Goal: Check status: Check status

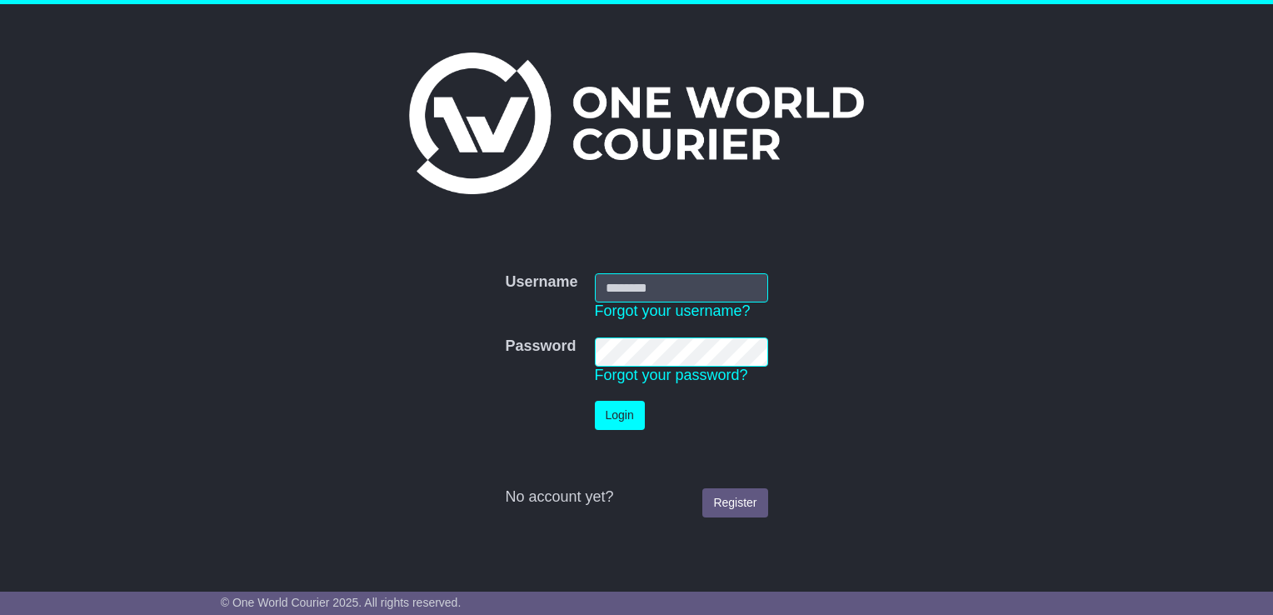
type input "**********"
click at [613, 417] on button "Login" at bounding box center [620, 415] width 50 height 29
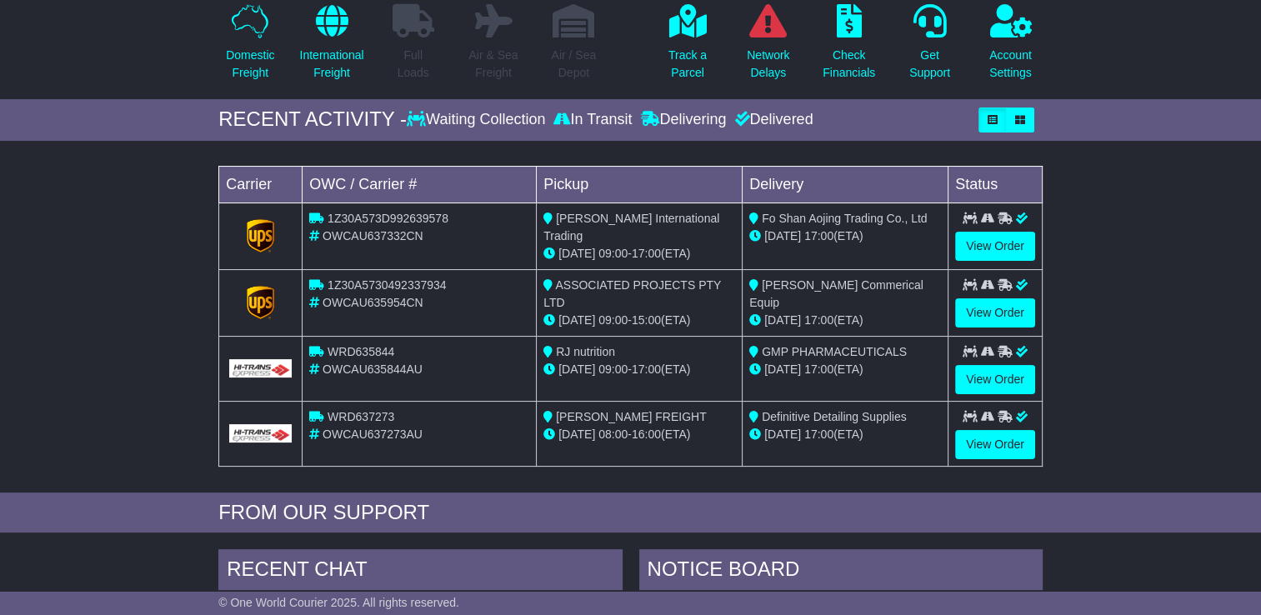
scroll to position [167, 0]
click at [1018, 437] on link "View Order" at bounding box center [995, 443] width 80 height 29
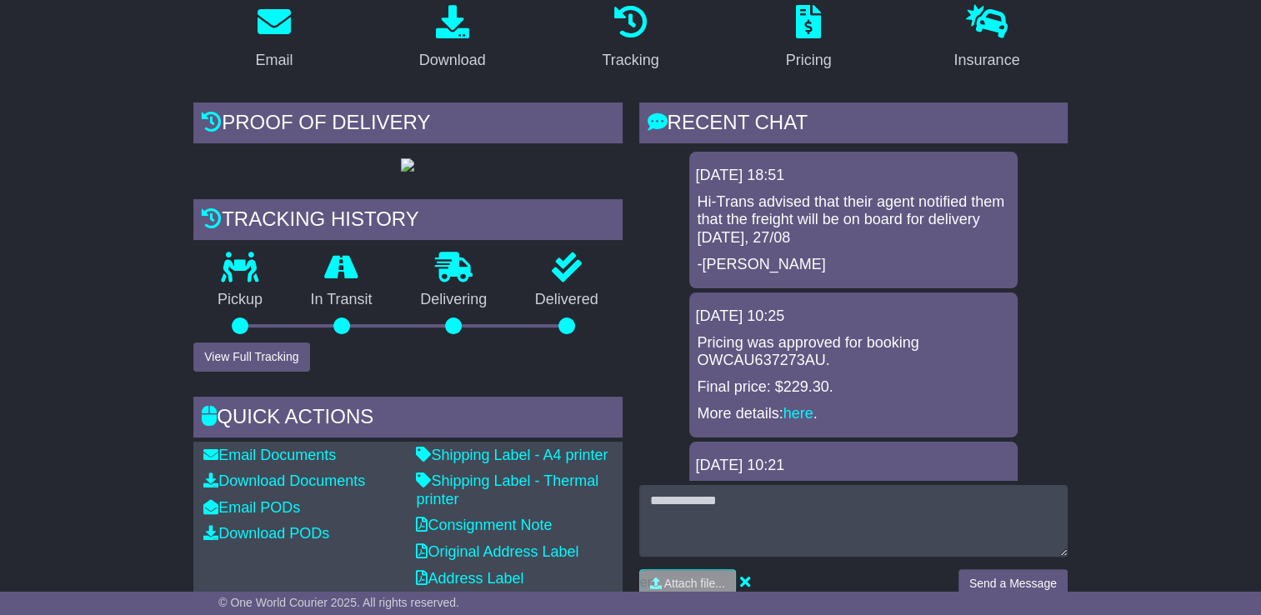
scroll to position [333, 0]
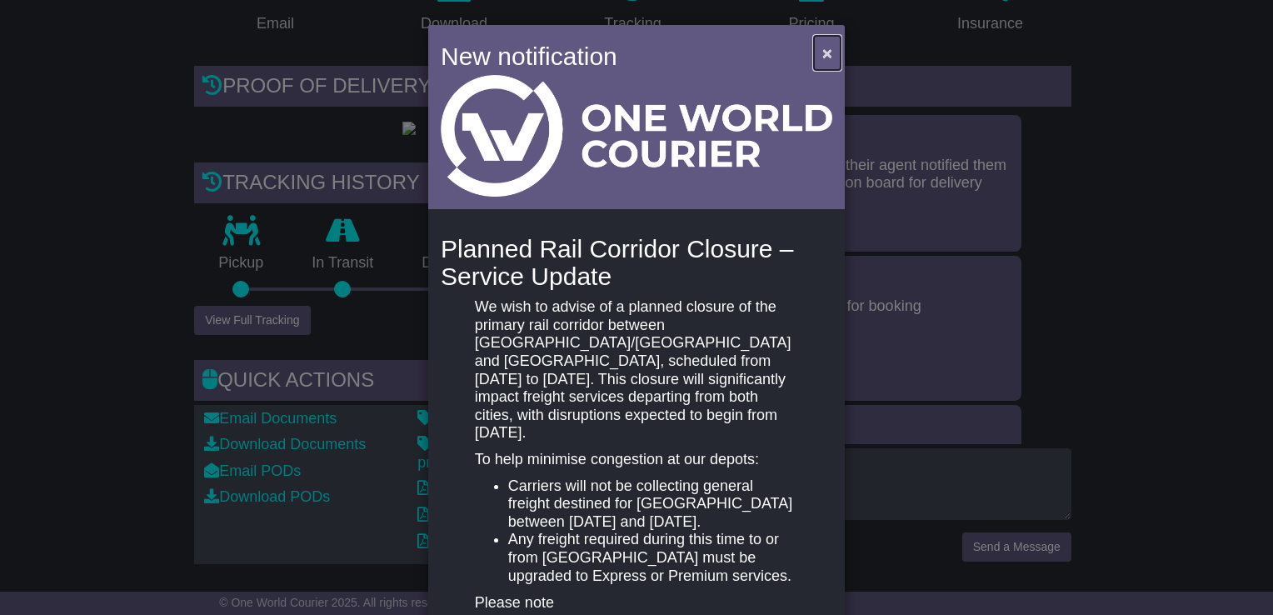
click at [830, 52] on button "×" at bounding box center [827, 53] width 27 height 34
click at [814, 48] on button "×" at bounding box center [827, 53] width 27 height 34
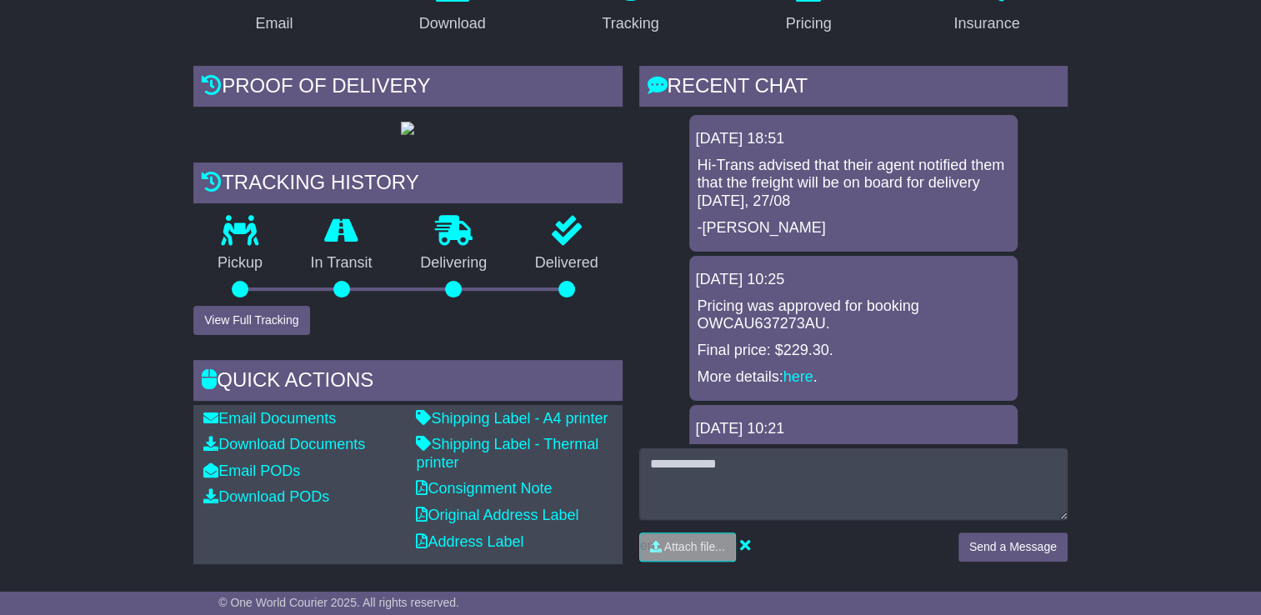
scroll to position [0, 0]
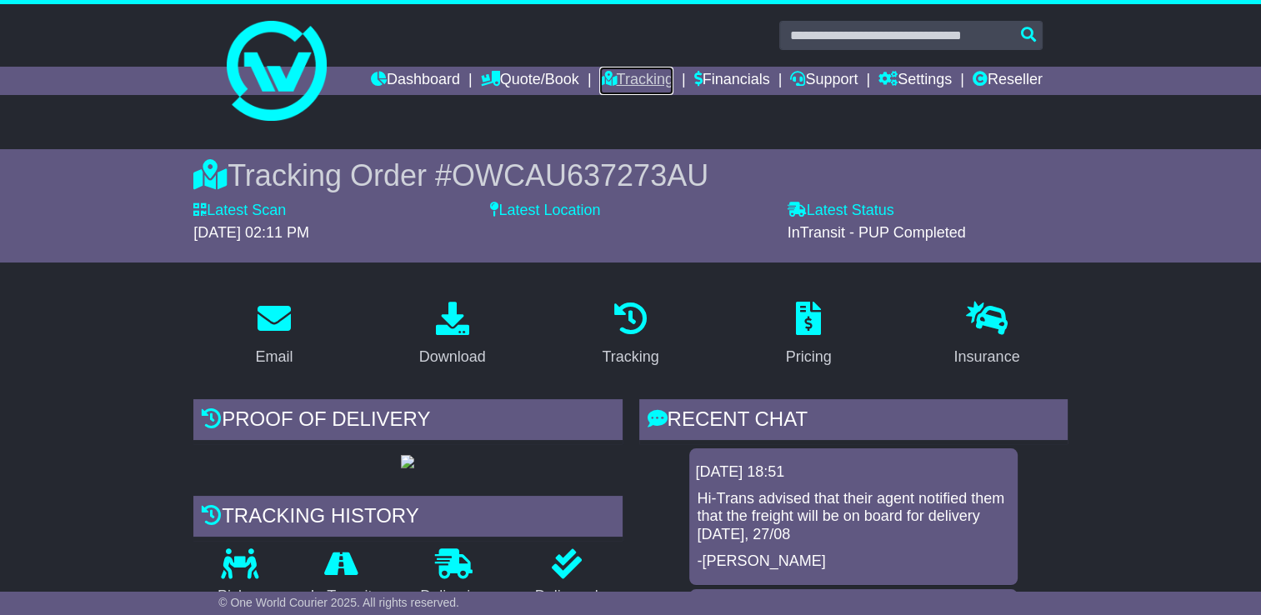
click at [648, 91] on link "Tracking" at bounding box center [635, 81] width 73 height 28
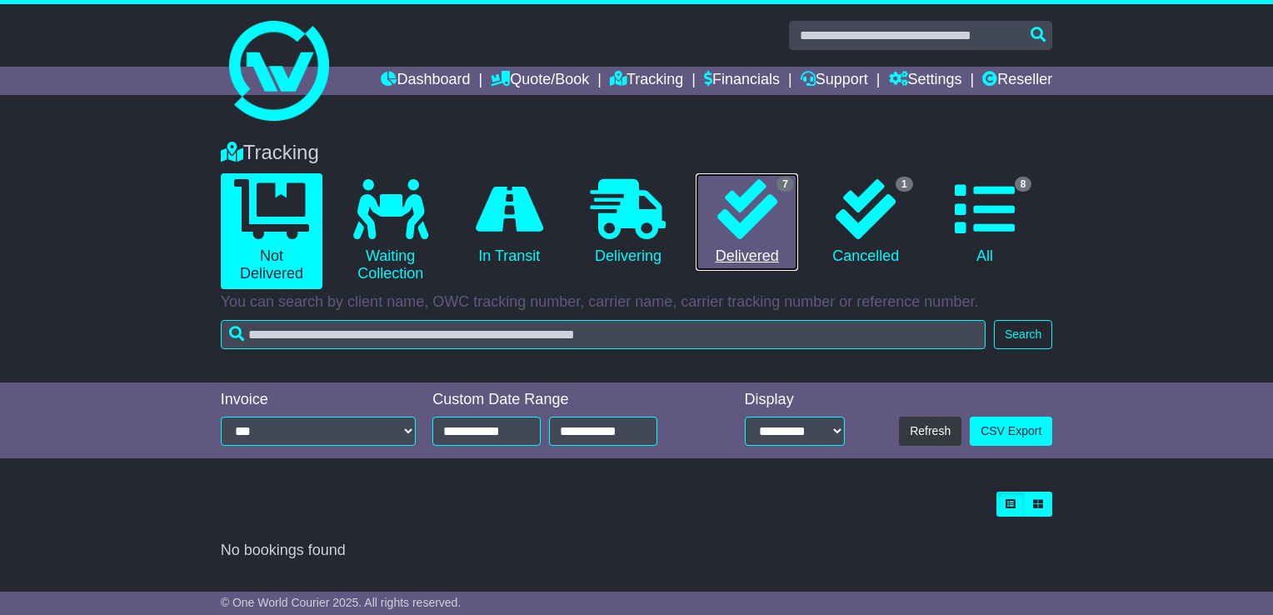
click at [777, 234] on link "7 Delivered" at bounding box center [747, 222] width 102 height 98
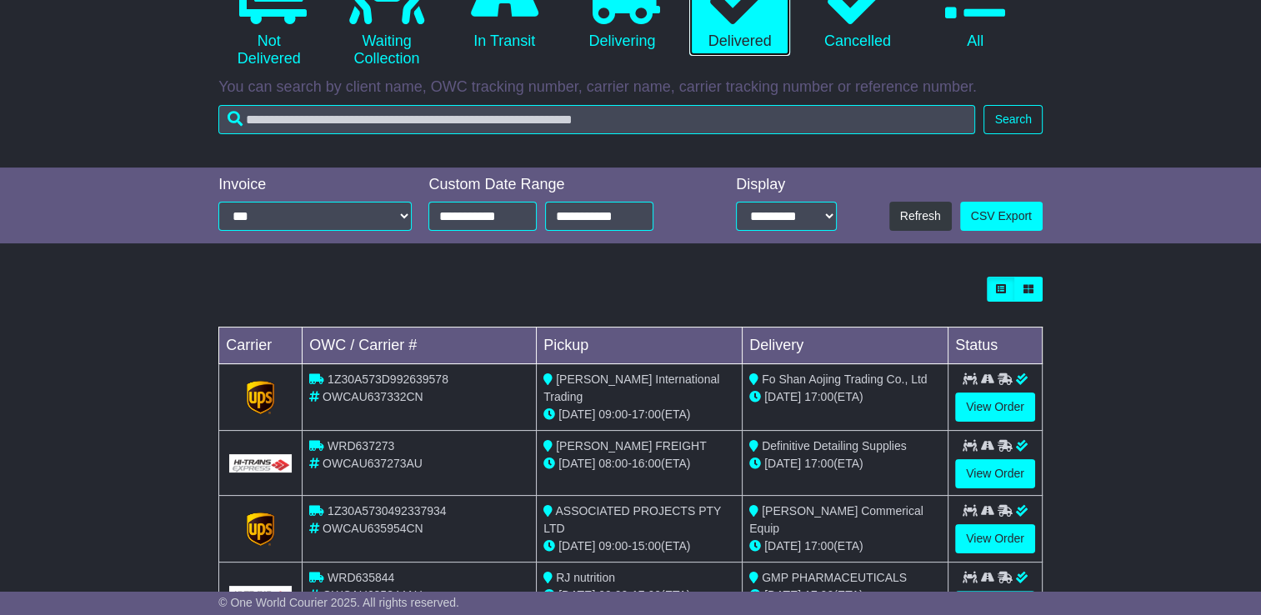
scroll to position [417, 0]
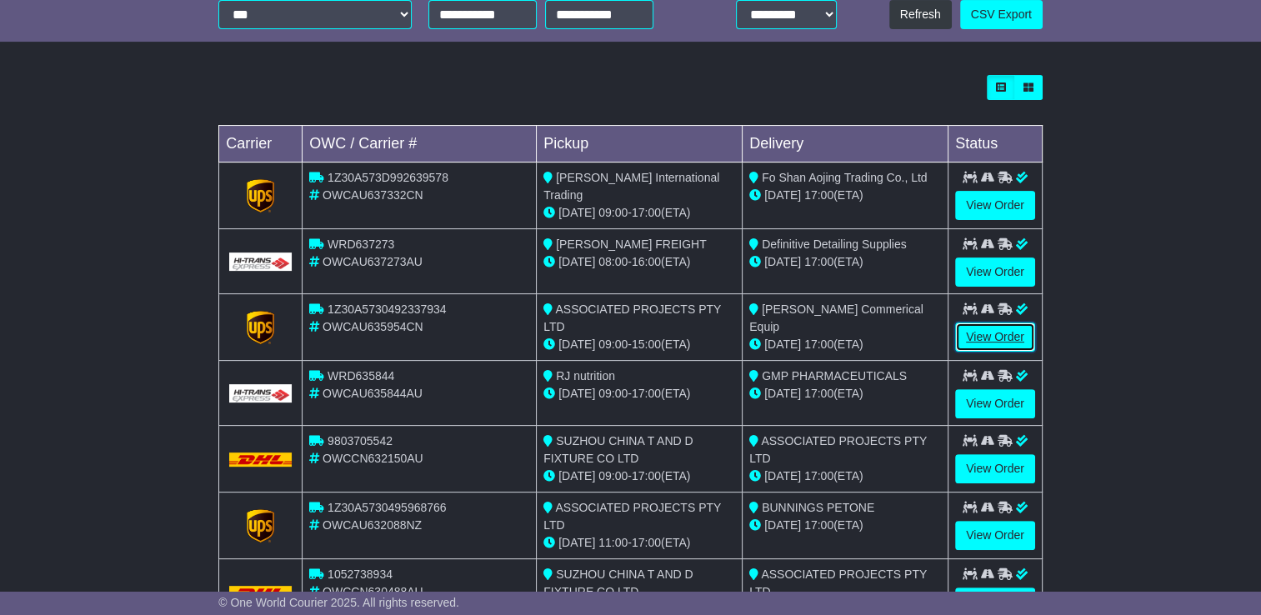
click at [997, 336] on link "View Order" at bounding box center [995, 336] width 80 height 29
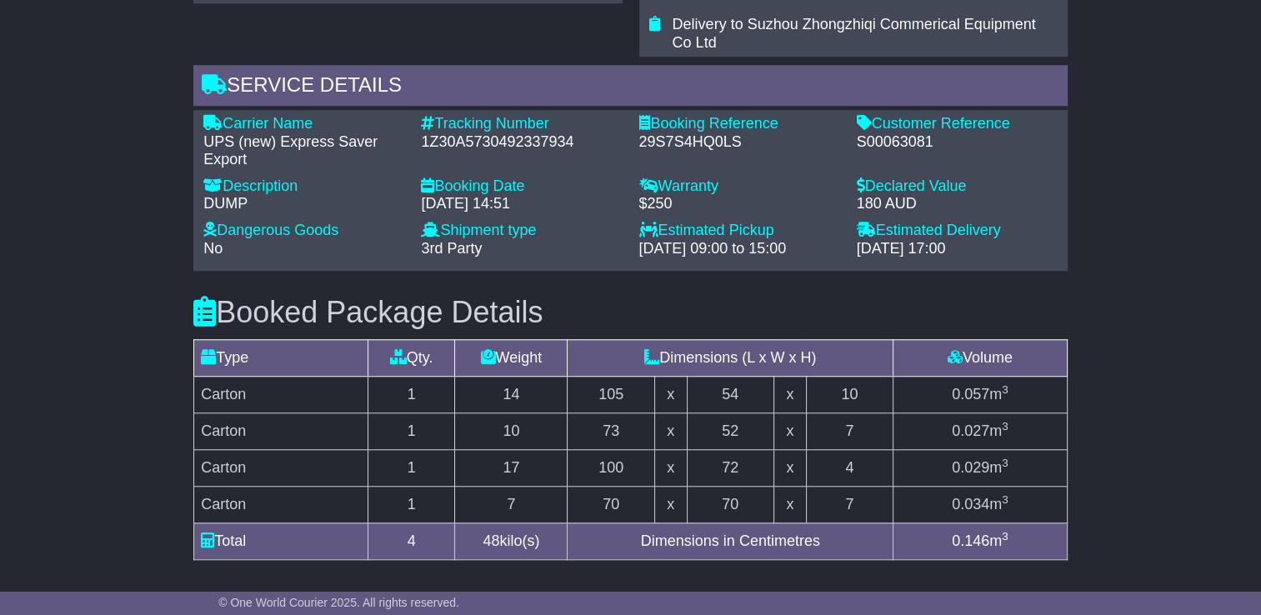
scroll to position [1059, 0]
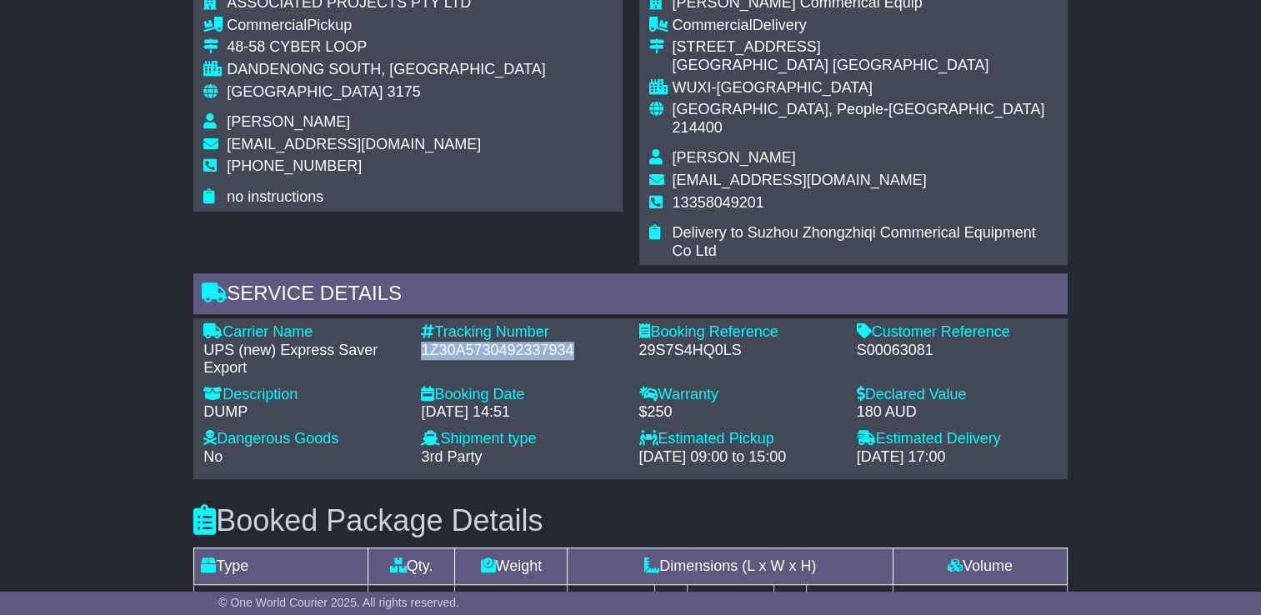
drag, startPoint x: 577, startPoint y: 335, endPoint x: 420, endPoint y: 332, distance: 156.7
click at [421, 342] on div "1Z30A5730492337934" at bounding box center [521, 351] width 201 height 18
copy div "1Z30A5730492337934"
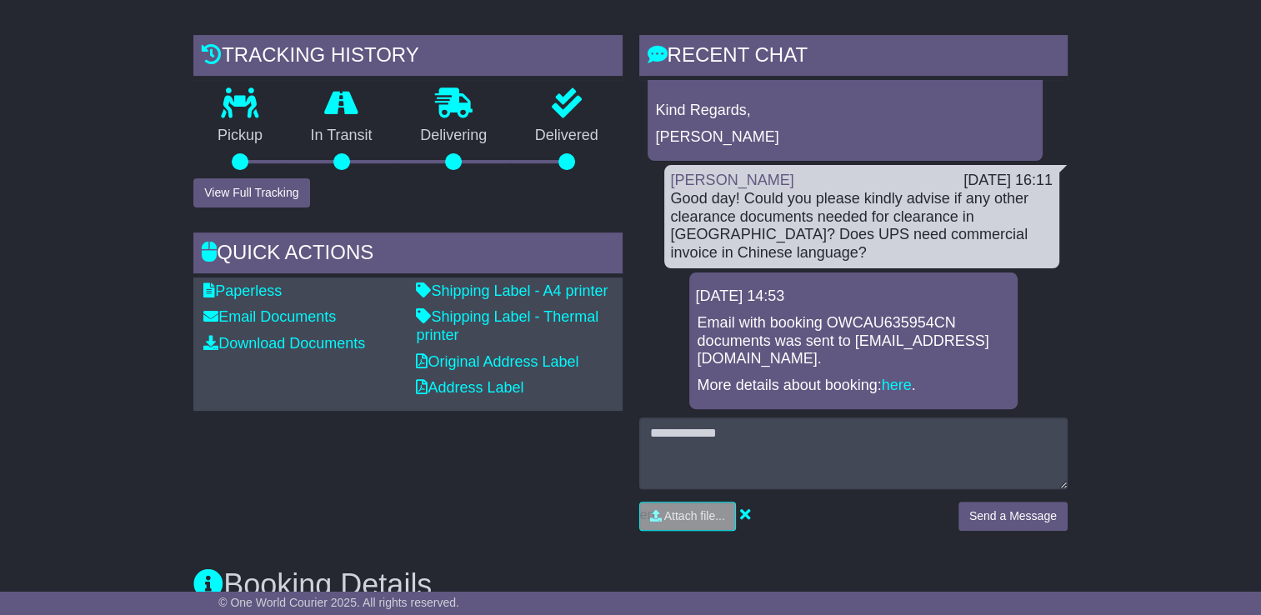
scroll to position [0, 0]
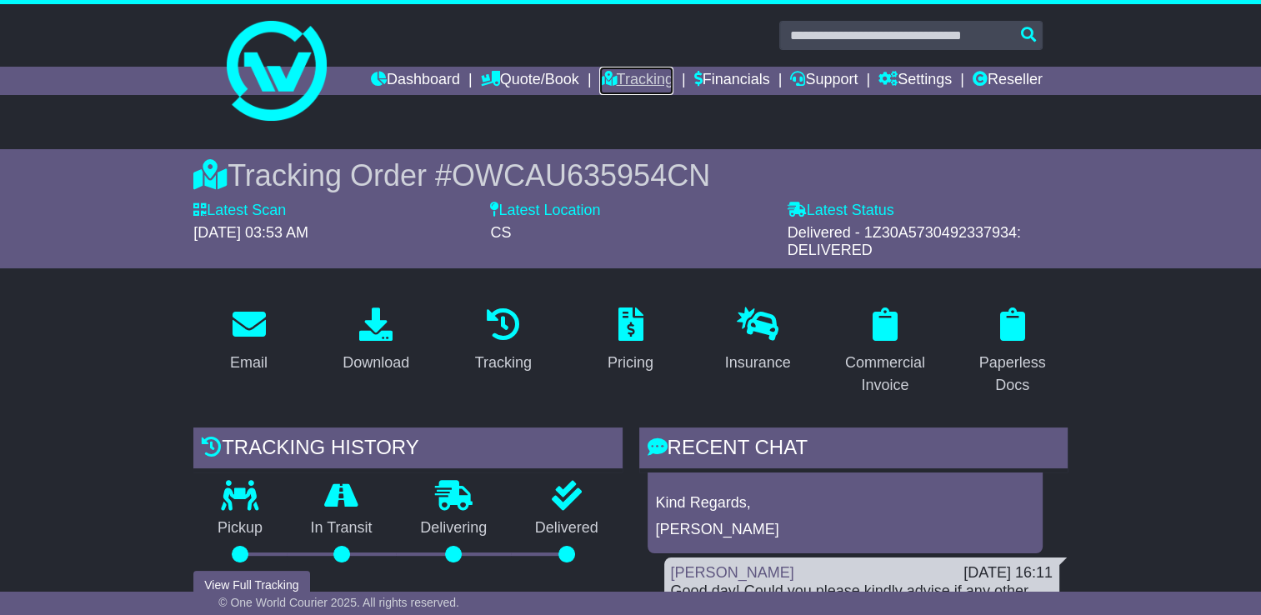
click at [629, 79] on link "Tracking" at bounding box center [635, 81] width 73 height 28
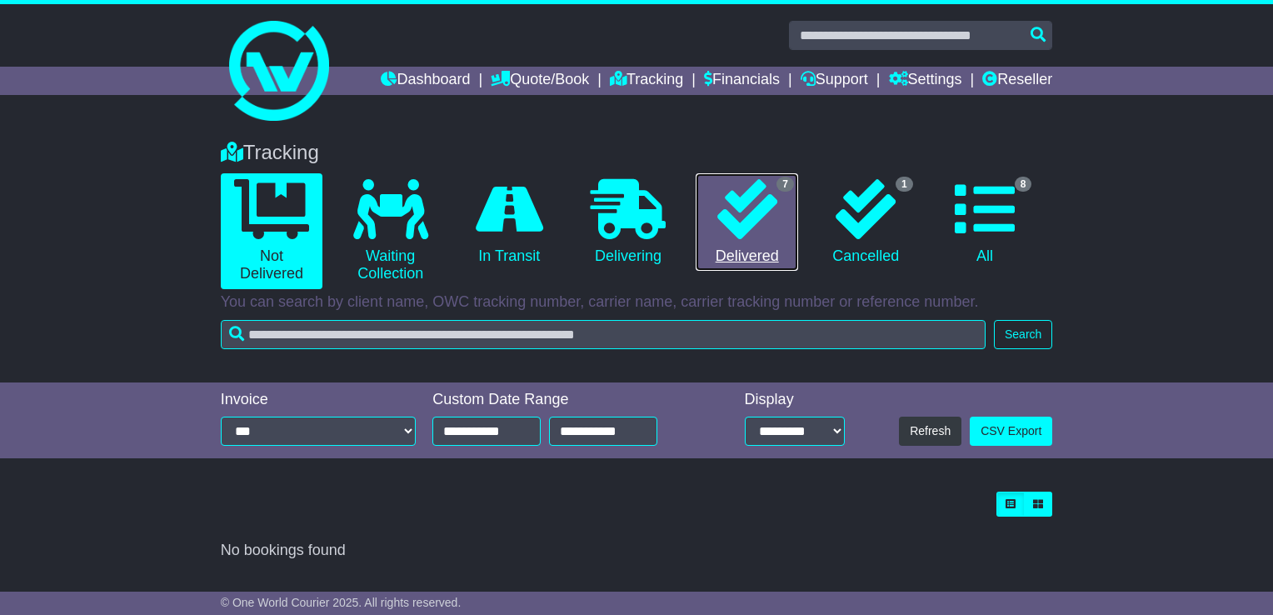
click at [744, 237] on icon at bounding box center [747, 209] width 60 height 60
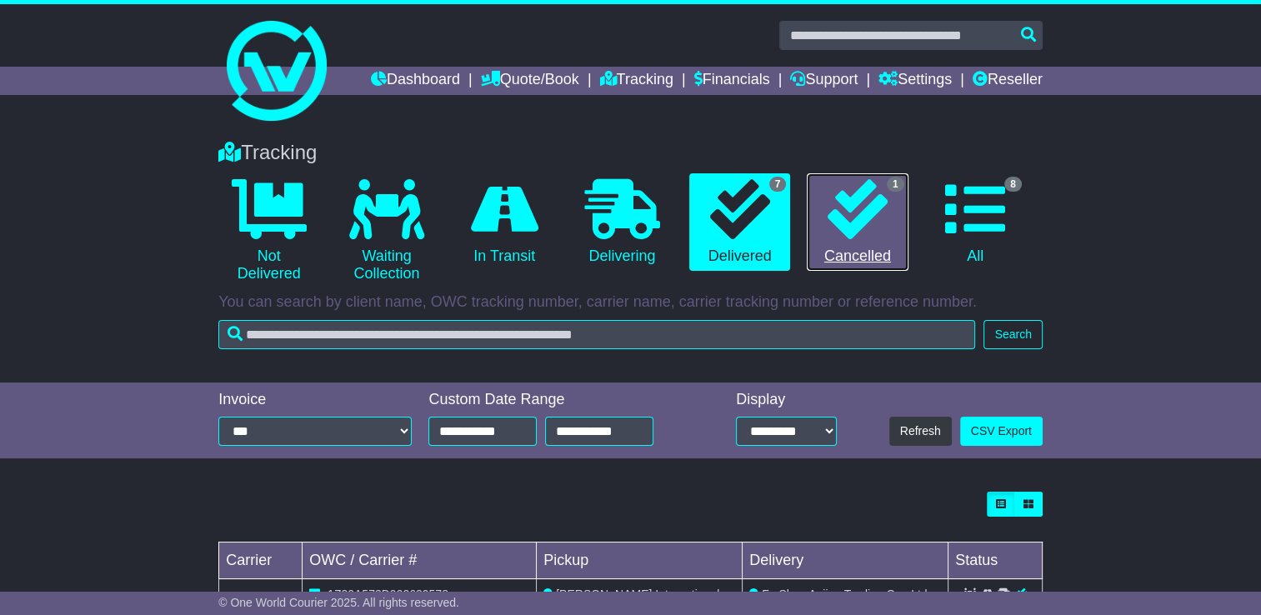
click at [836, 237] on icon at bounding box center [857, 209] width 60 height 60
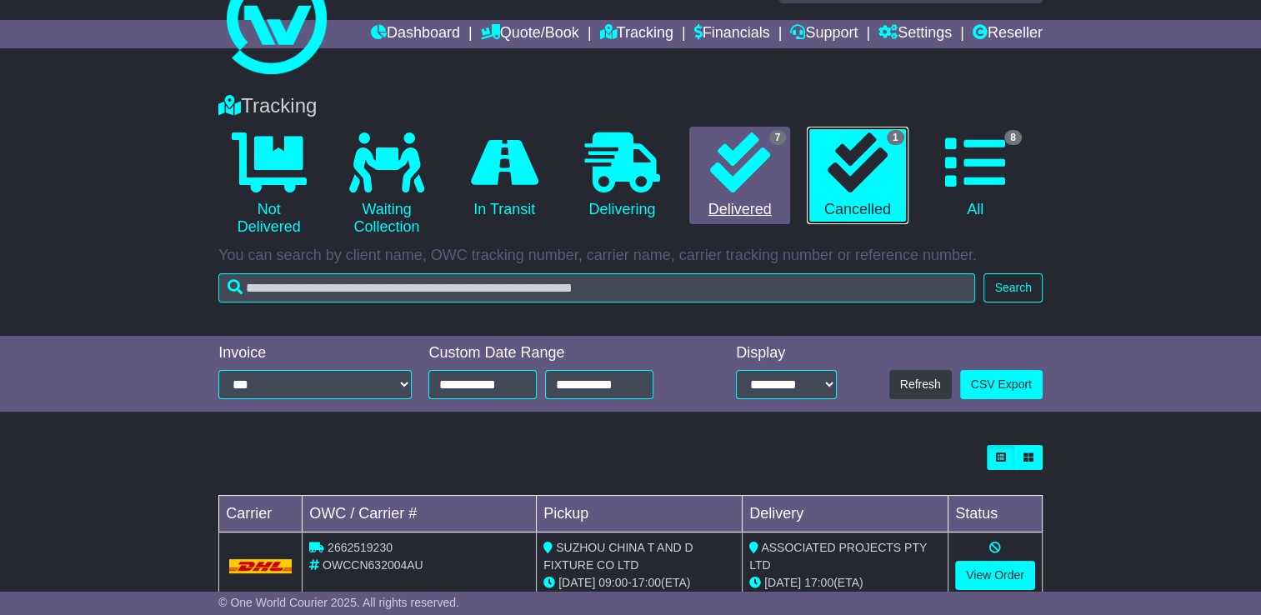
scroll to position [88, 0]
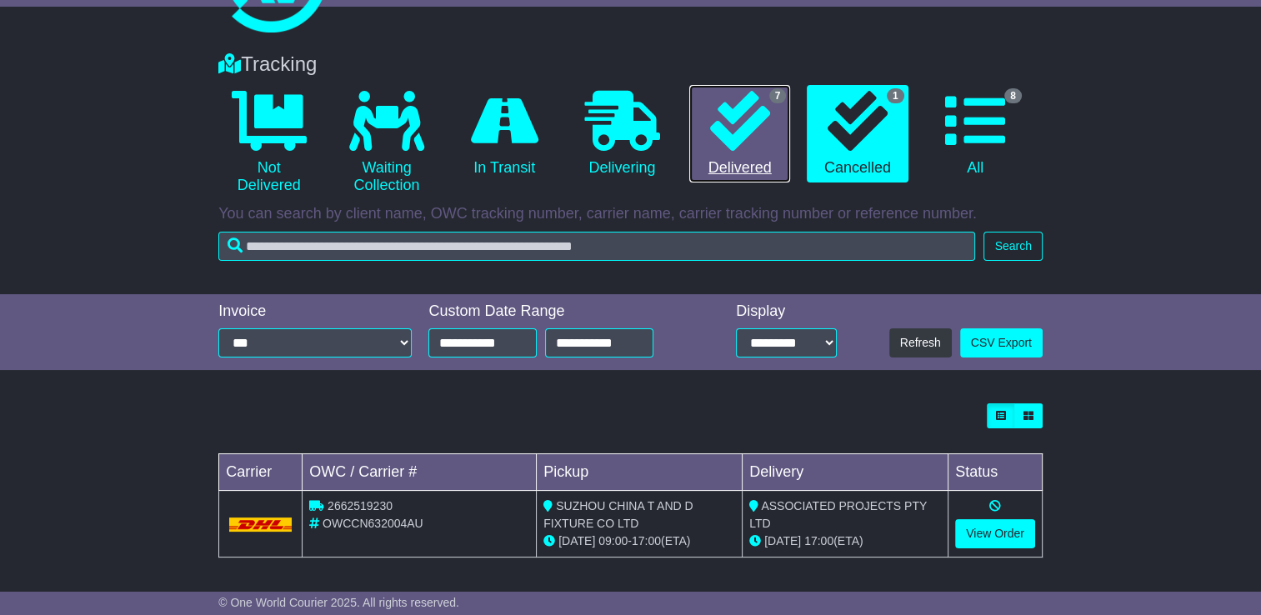
click at [737, 115] on icon at bounding box center [740, 121] width 60 height 60
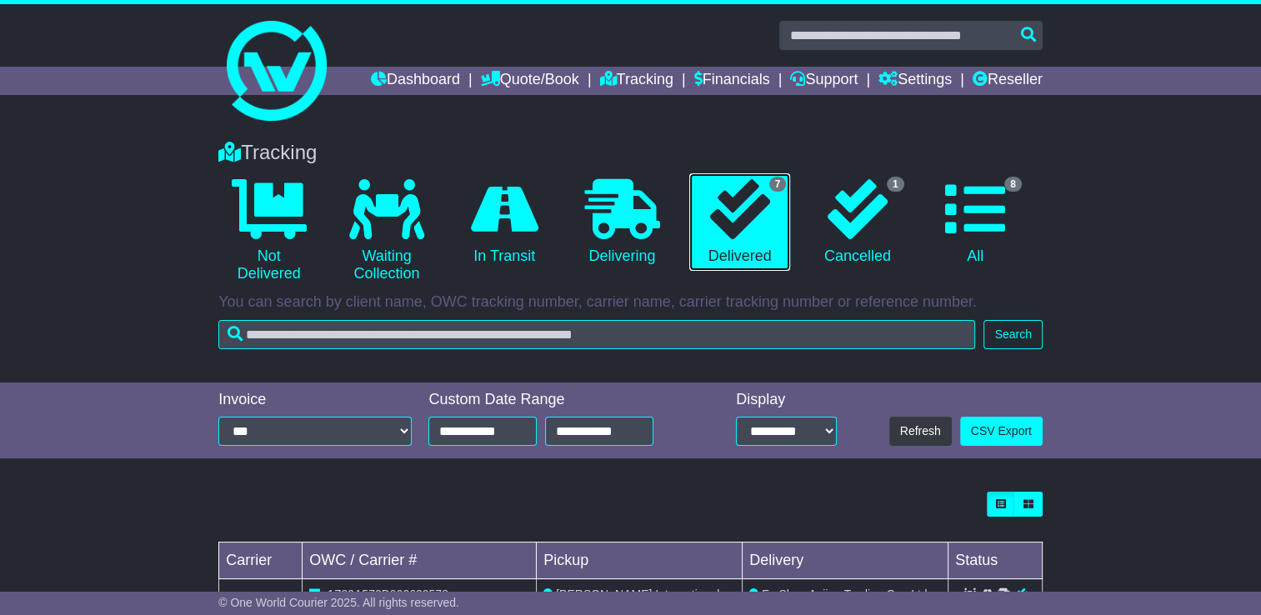
scroll to position [480, 0]
